Goal: Task Accomplishment & Management: Complete application form

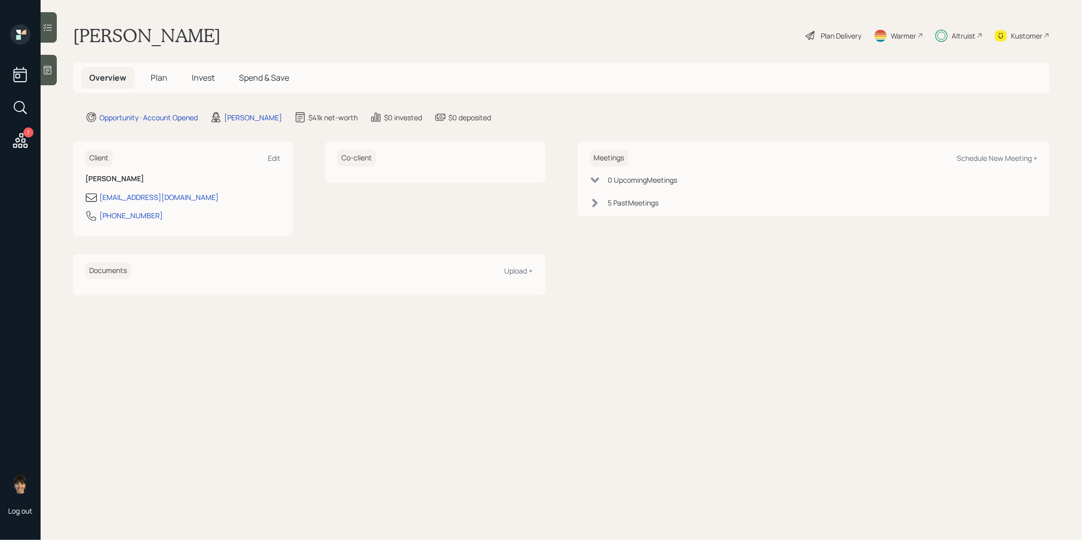
click at [158, 77] on span "Plan" at bounding box center [159, 77] width 17 height 11
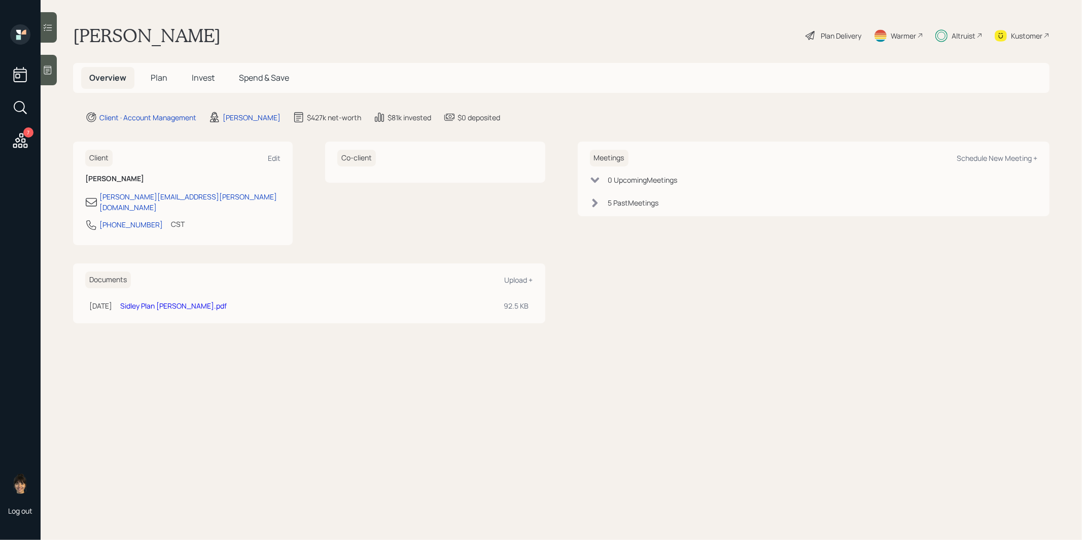
click at [159, 76] on span "Plan" at bounding box center [159, 77] width 17 height 11
